Goal: Transaction & Acquisition: Purchase product/service

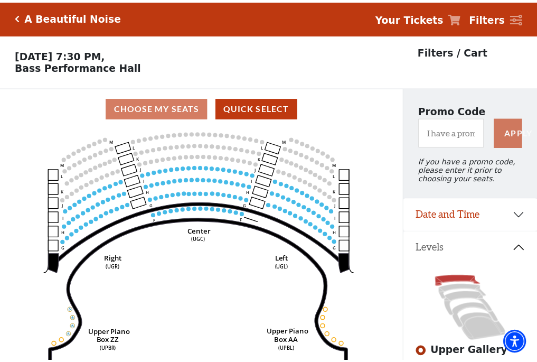
scroll to position [49, 0]
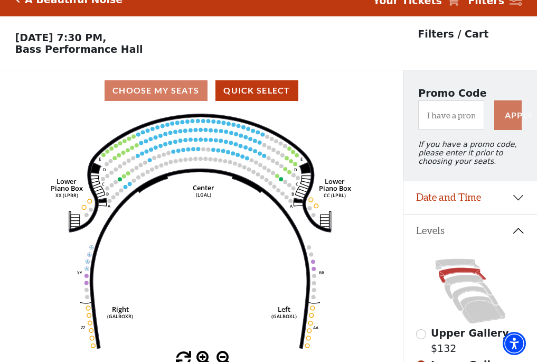
scroll to position [49, 0]
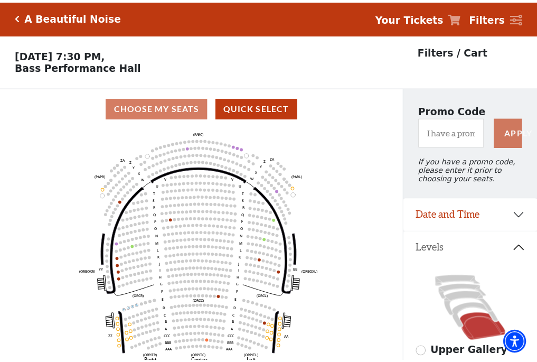
scroll to position [49, 0]
